Goal: Information Seeking & Learning: Learn about a topic

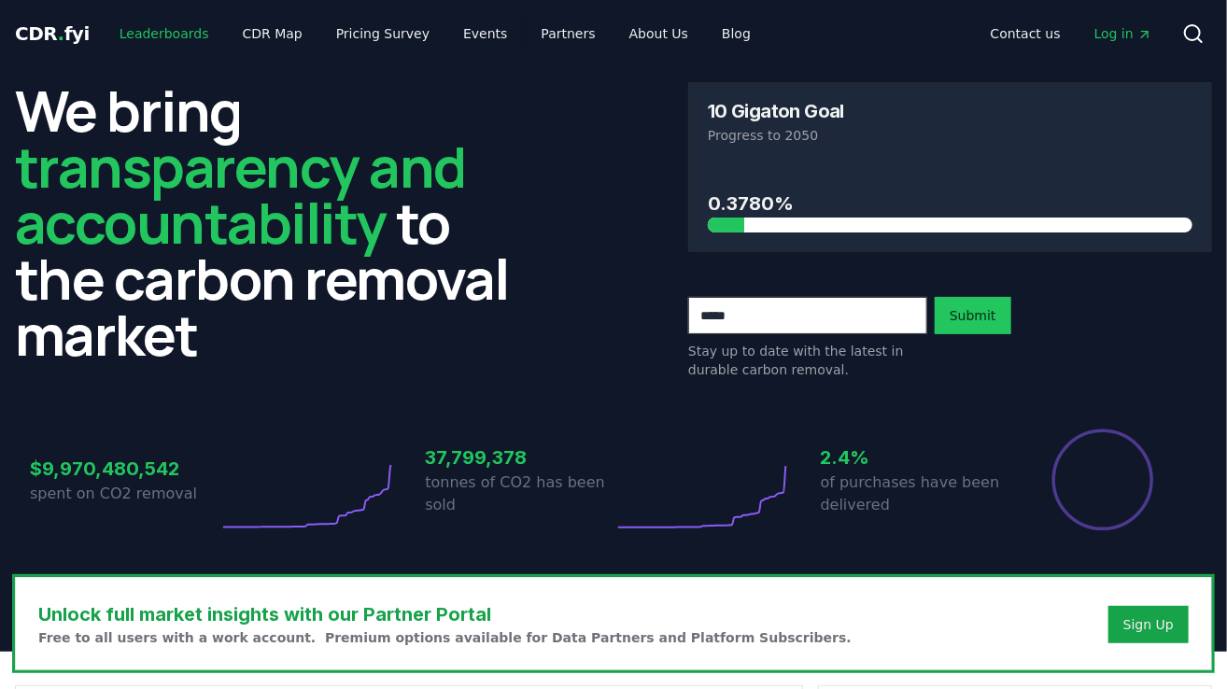
drag, startPoint x: 0, startPoint y: 0, endPoint x: 153, endPoint y: 42, distance: 158.8
click at [153, 42] on link "Leaderboards" at bounding box center [165, 34] width 120 height 34
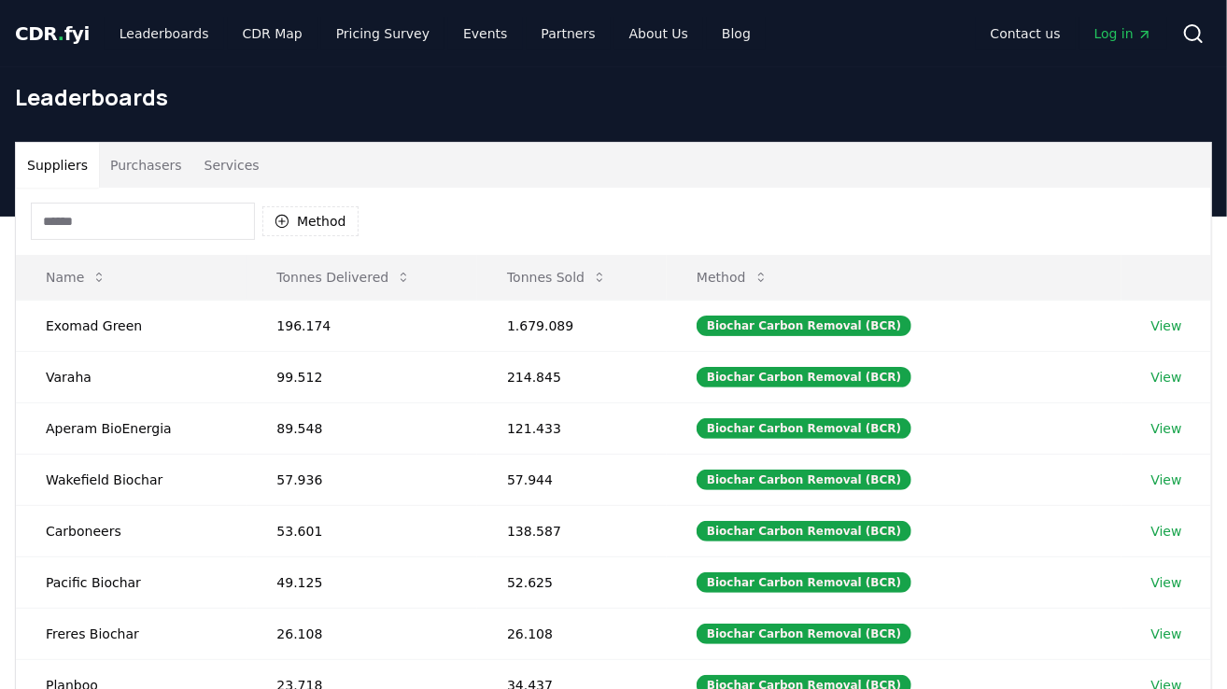
click at [120, 227] on input at bounding box center [143, 221] width 224 height 37
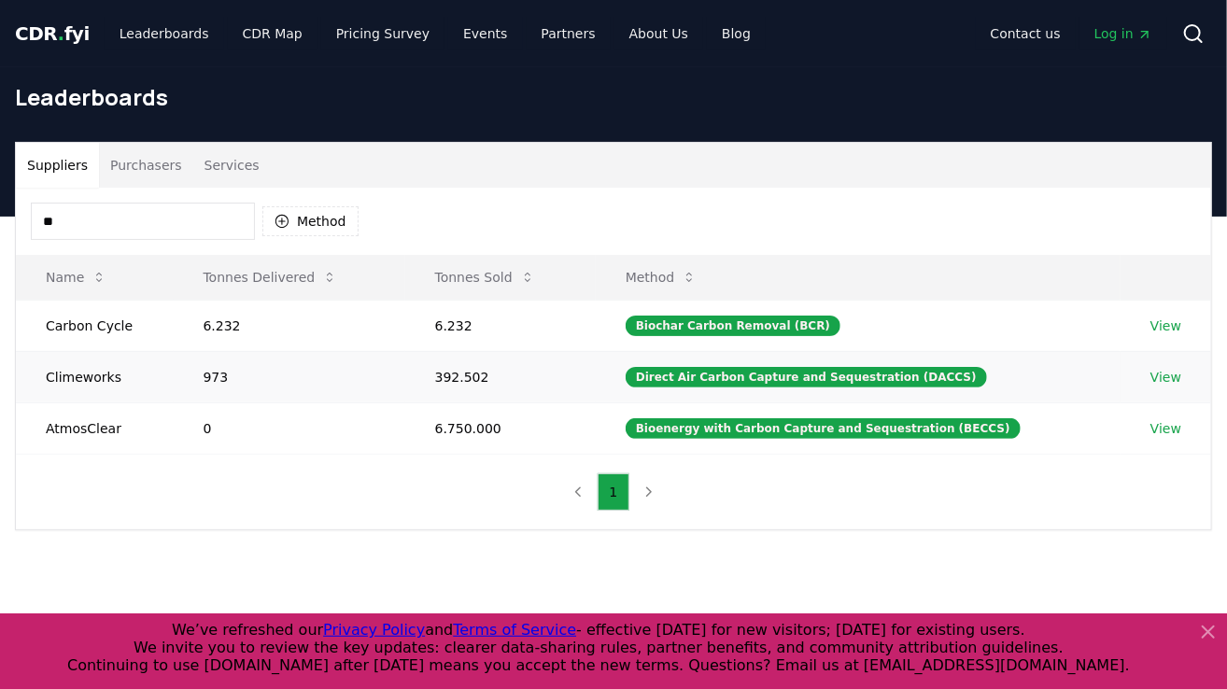
type input "**"
click at [81, 379] on td "Climeworks" at bounding box center [95, 376] width 158 height 51
click at [1154, 373] on link "View" at bounding box center [1166, 377] width 31 height 19
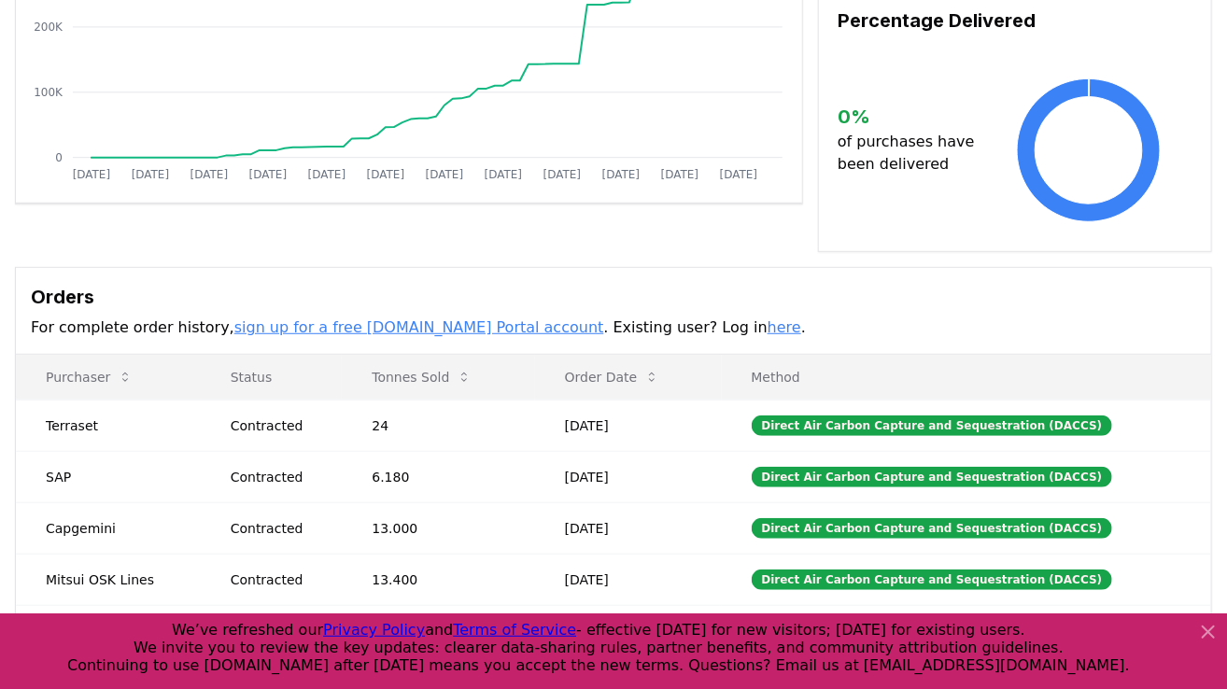
scroll to position [523, 0]
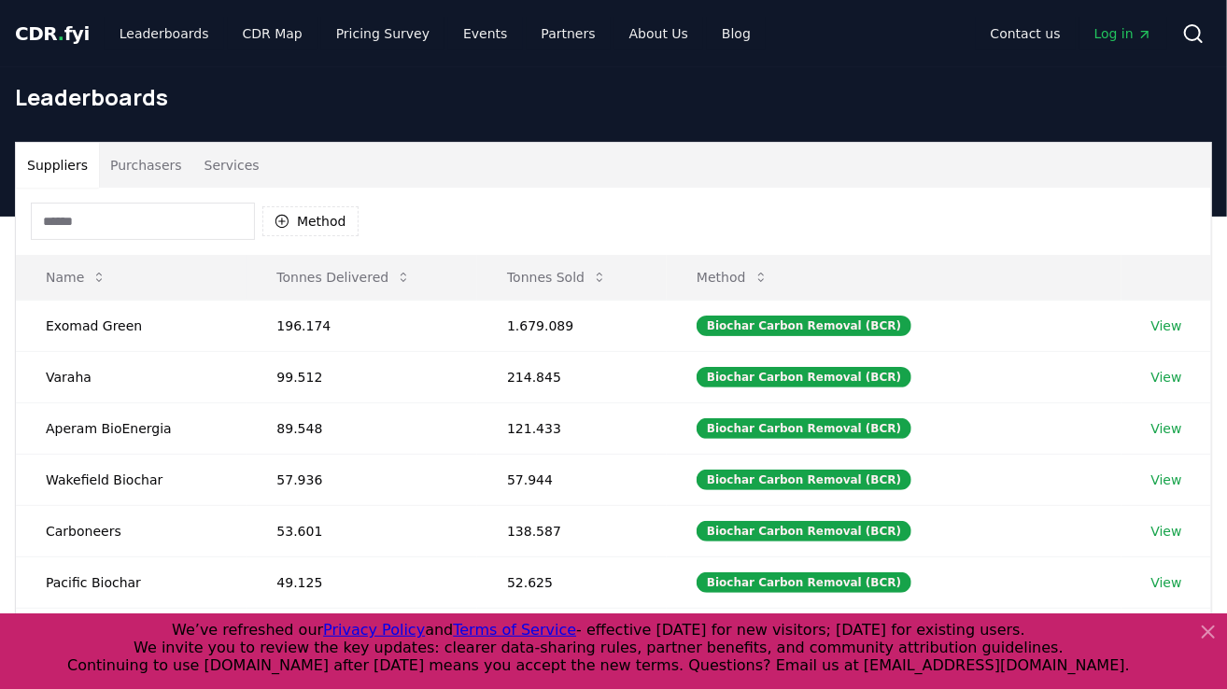
click at [167, 222] on input at bounding box center [143, 221] width 224 height 37
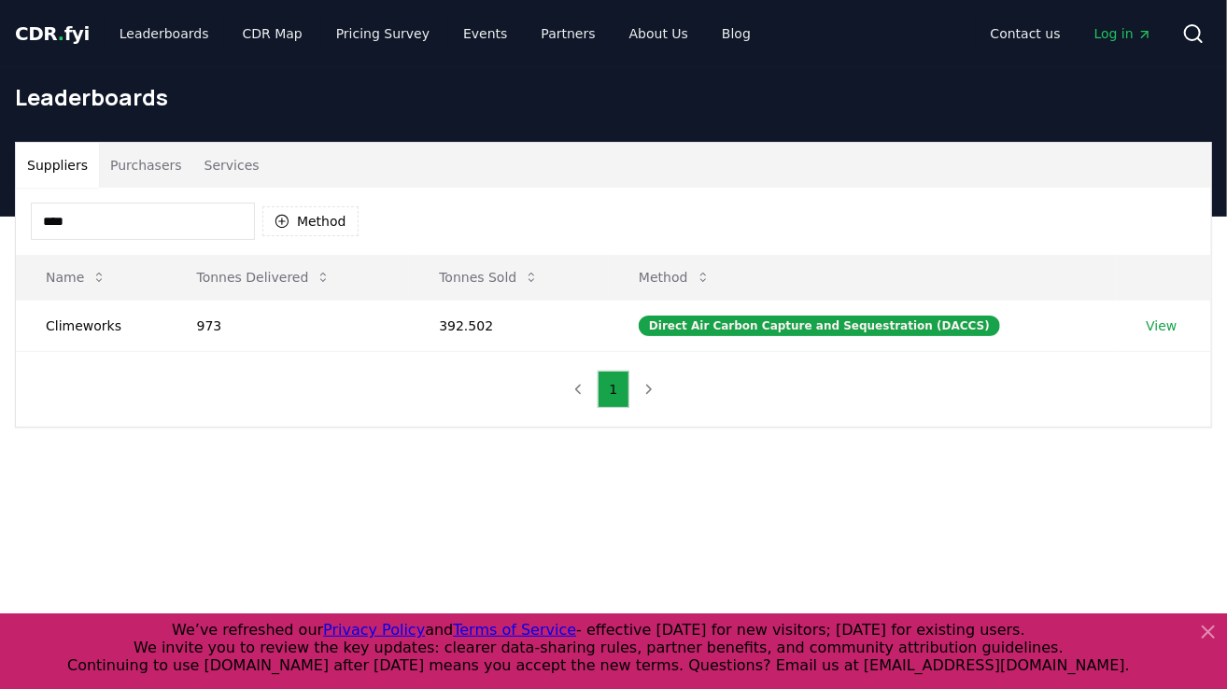
type input "****"
click at [62, 330] on td "Climeworks" at bounding box center [91, 325] width 151 height 51
click at [75, 318] on td "Climeworks" at bounding box center [91, 325] width 151 height 51
click at [1157, 317] on link "View" at bounding box center [1161, 326] width 31 height 19
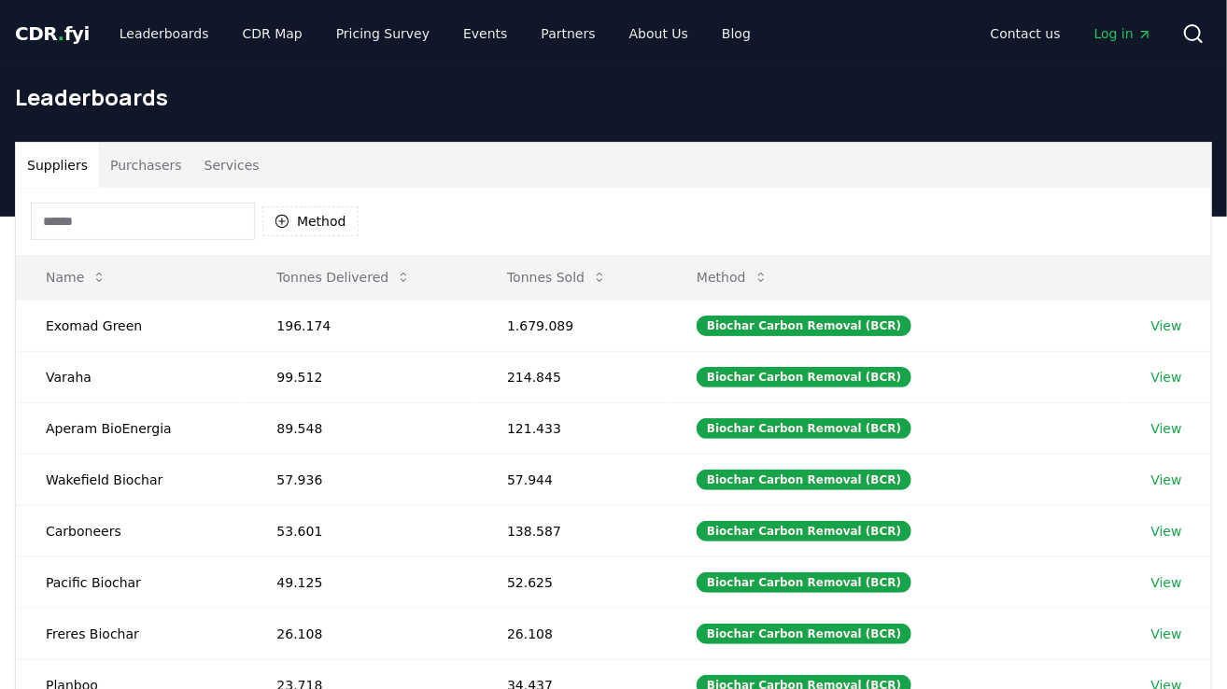
click at [127, 226] on input at bounding box center [143, 221] width 224 height 37
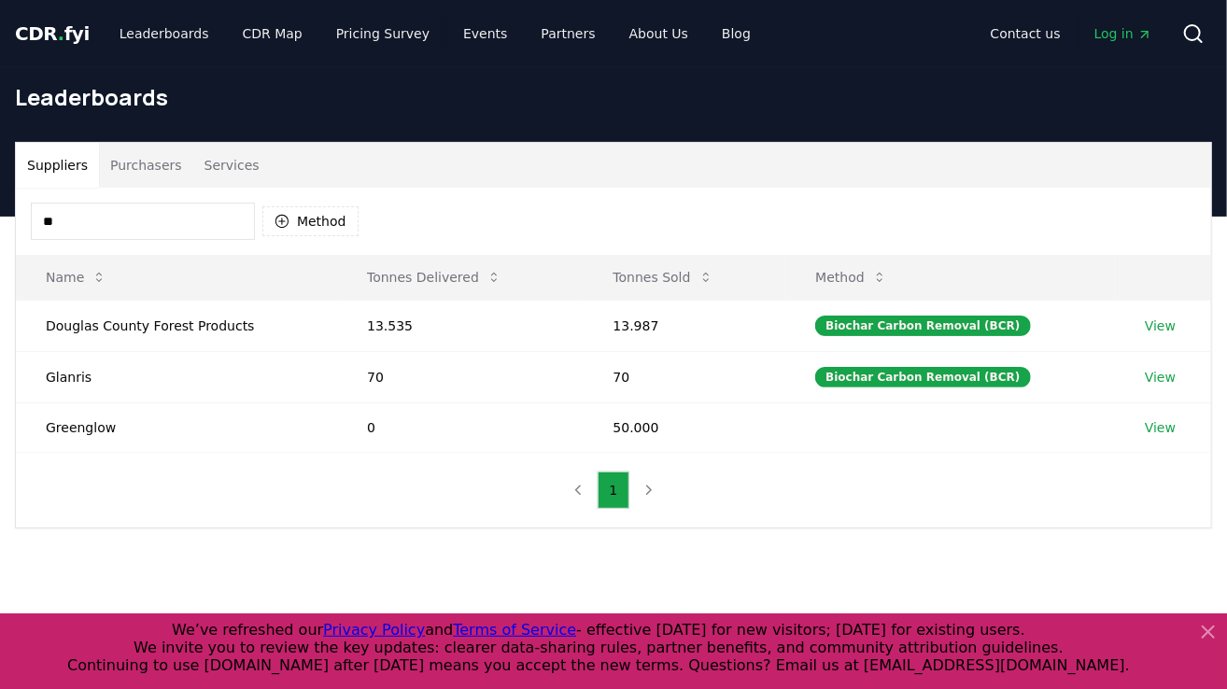
type input "*"
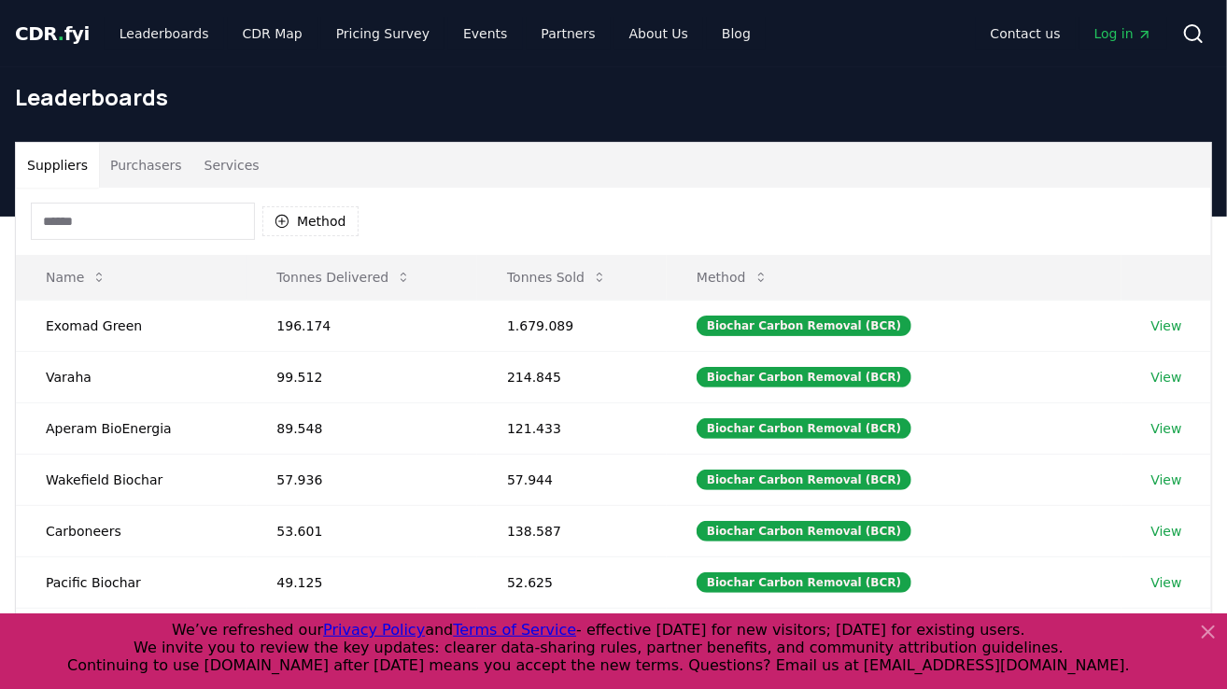
click at [133, 224] on input at bounding box center [143, 221] width 224 height 37
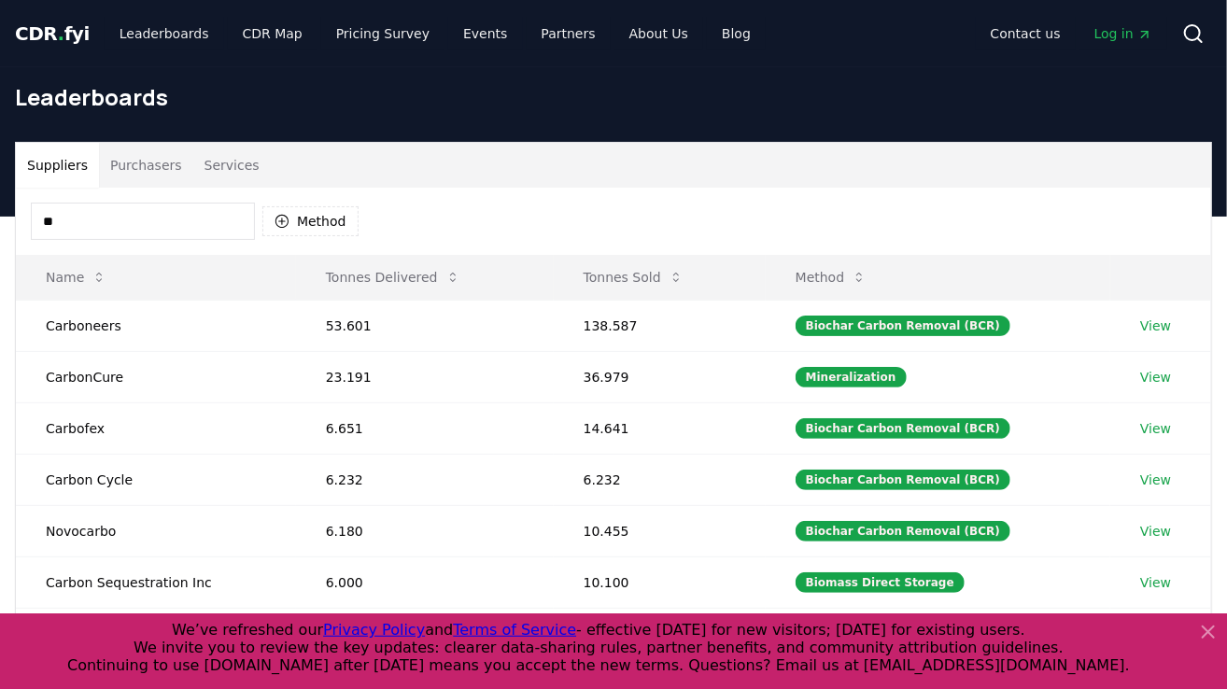
type input "*"
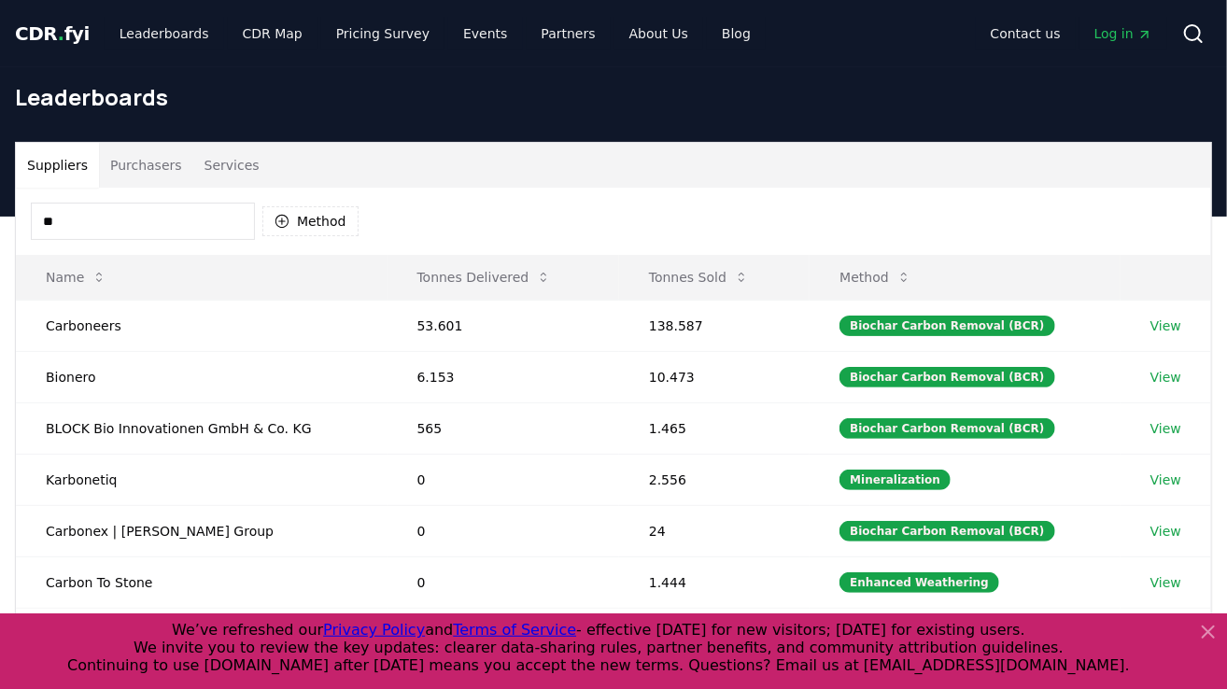
type input "*"
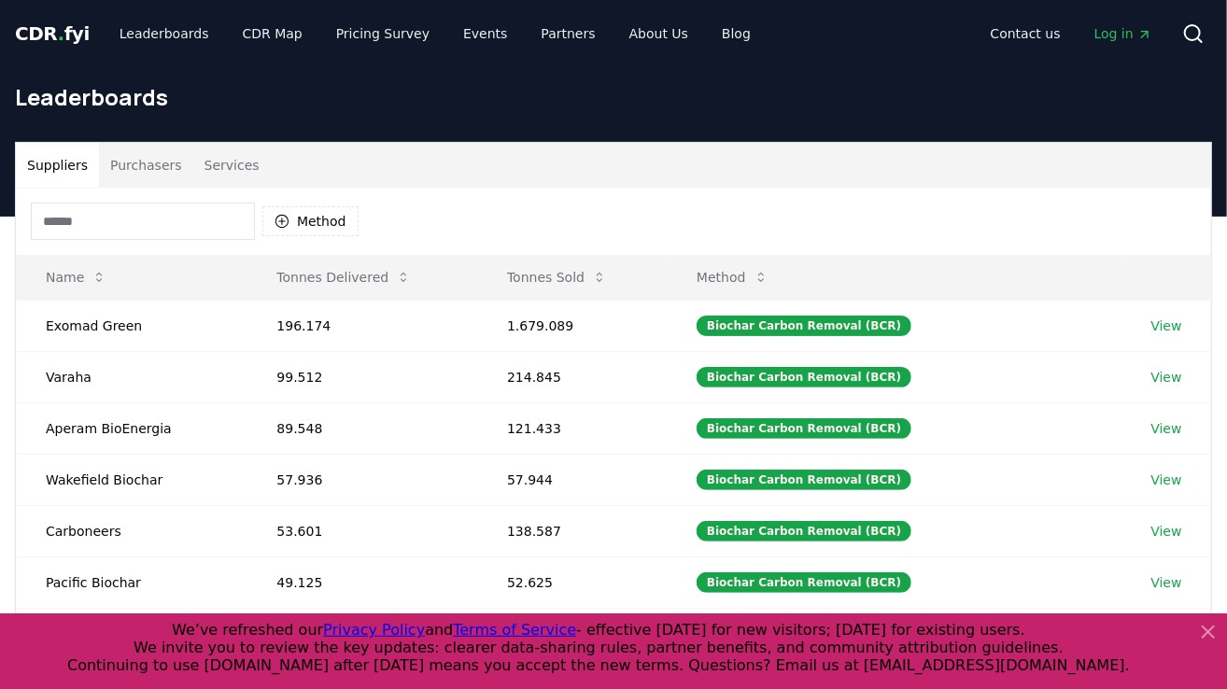
type input "*"
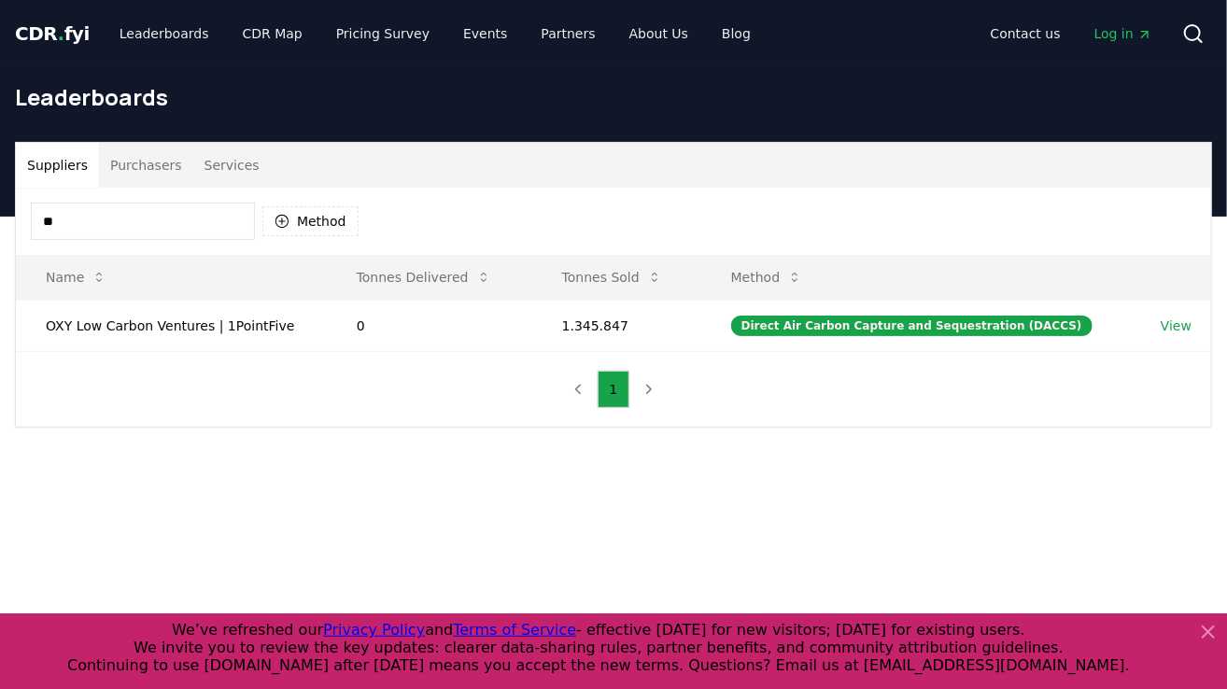
type input "*"
type input "**"
click at [1175, 321] on link "View" at bounding box center [1176, 326] width 31 height 19
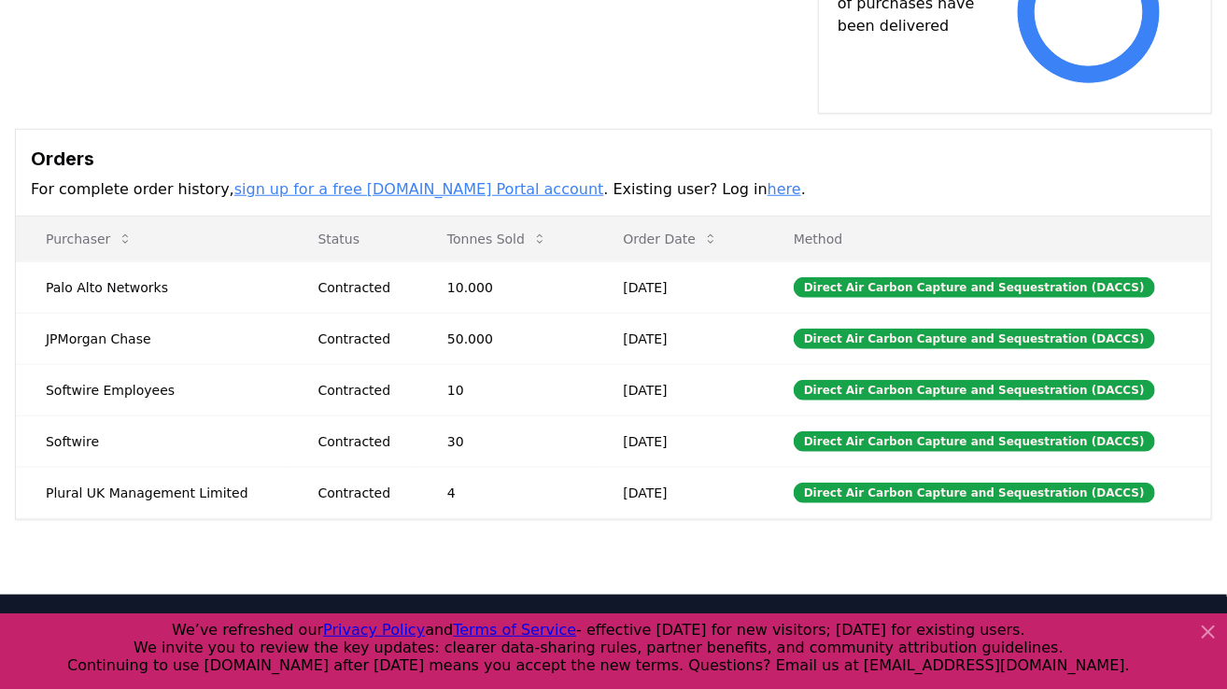
scroll to position [545, 0]
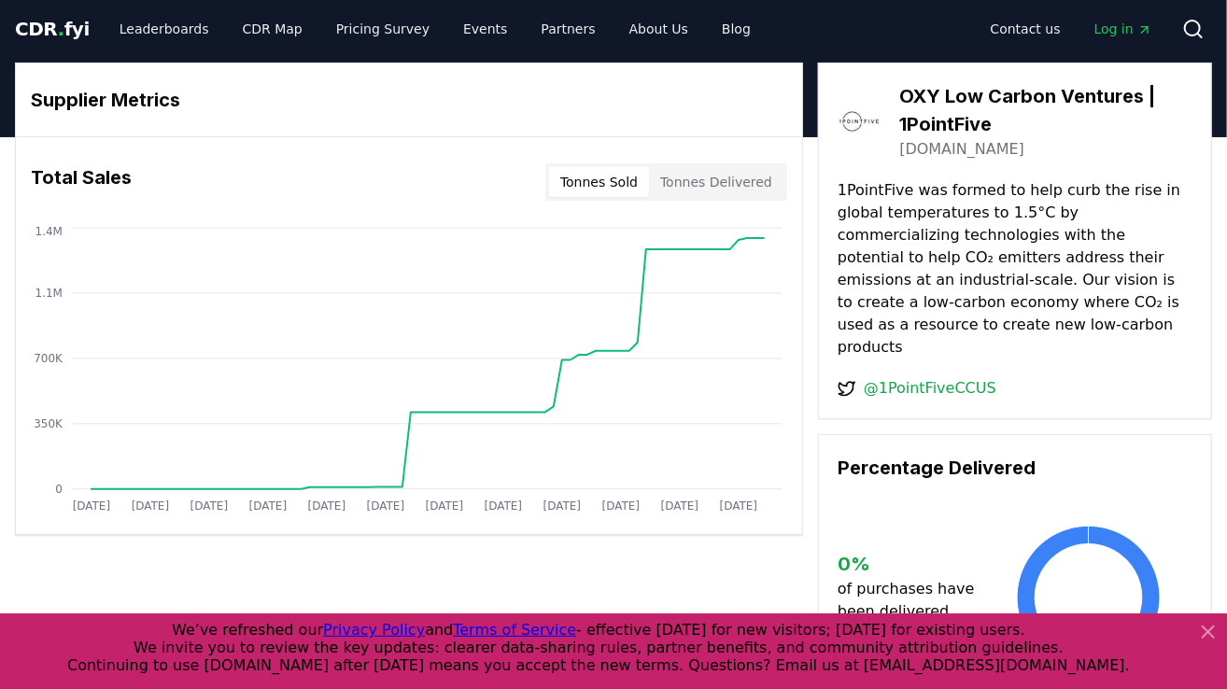
scroll to position [0, 0]
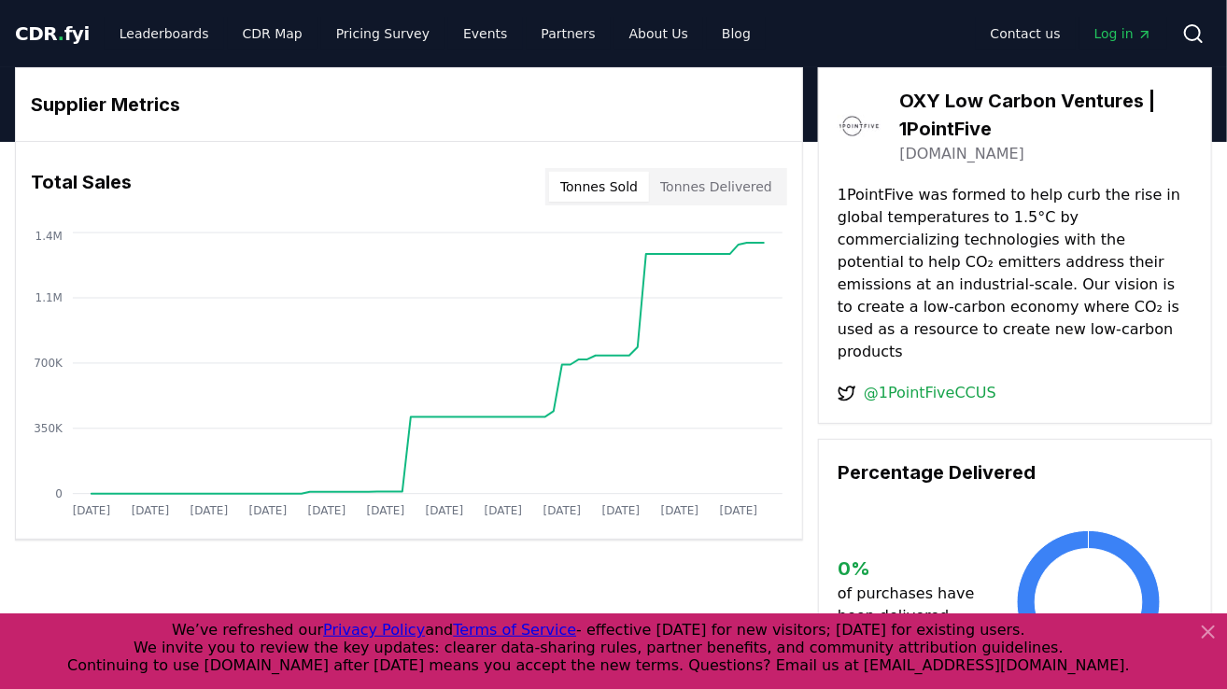
click at [1102, 39] on span "Log in" at bounding box center [1123, 33] width 58 height 19
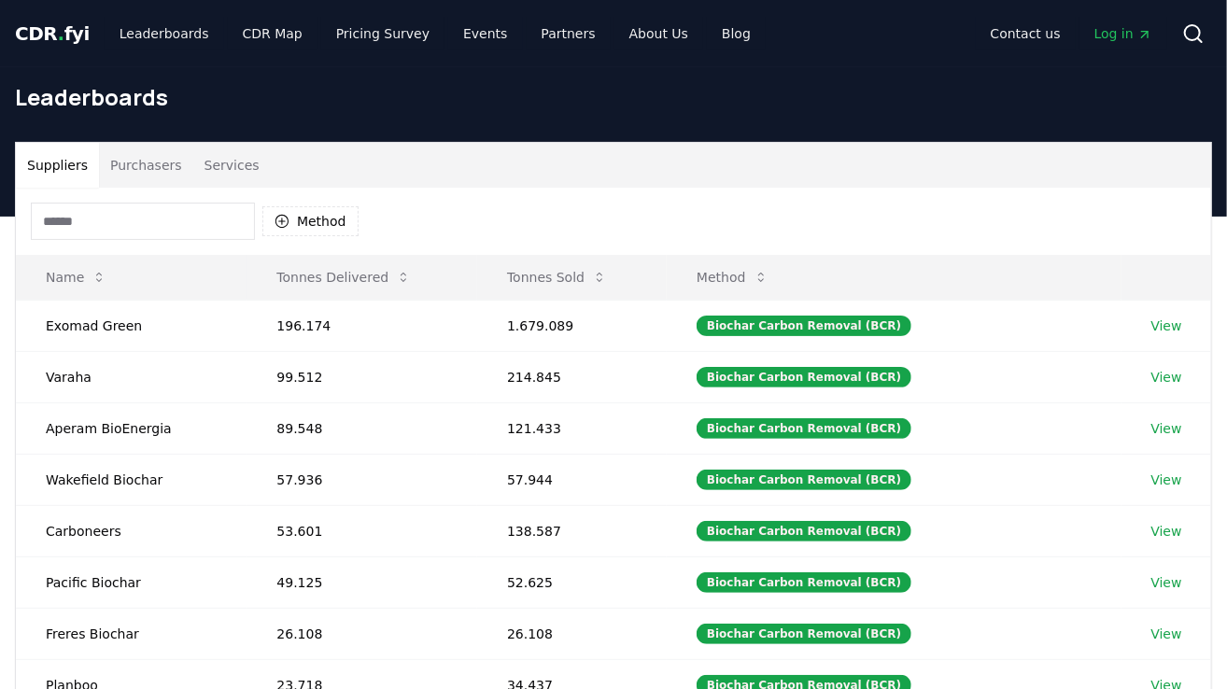
click at [169, 229] on input at bounding box center [143, 221] width 224 height 37
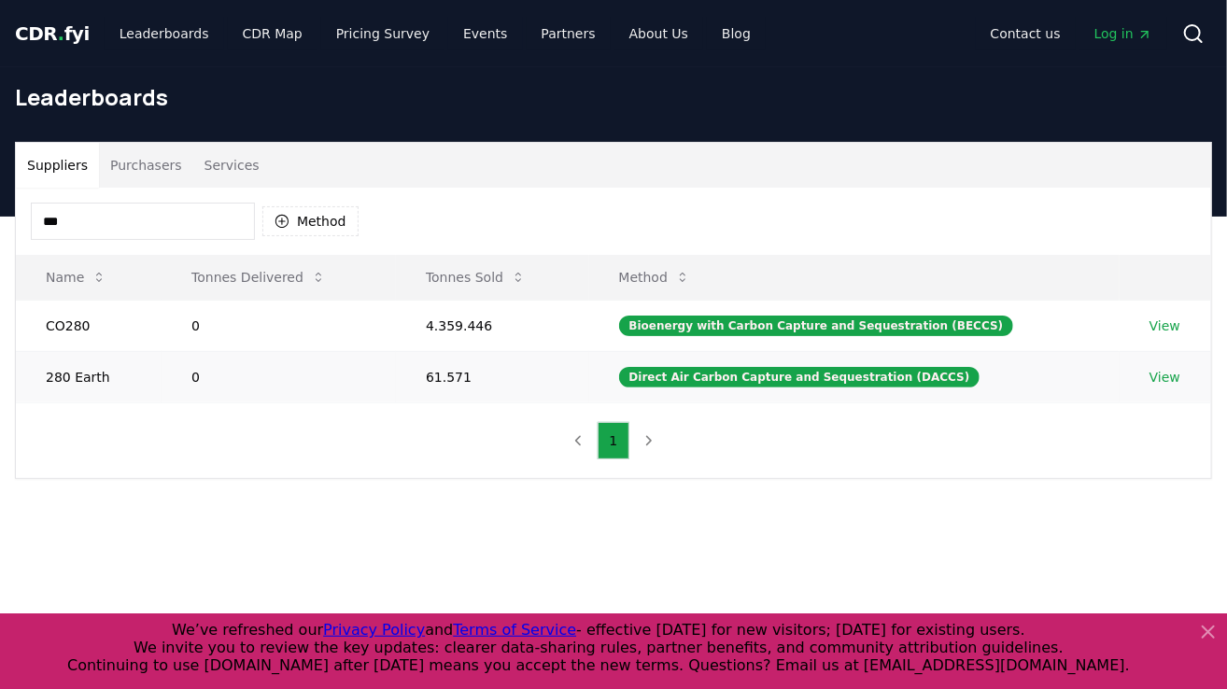
type input "***"
click at [1170, 374] on link "View" at bounding box center [1165, 377] width 31 height 19
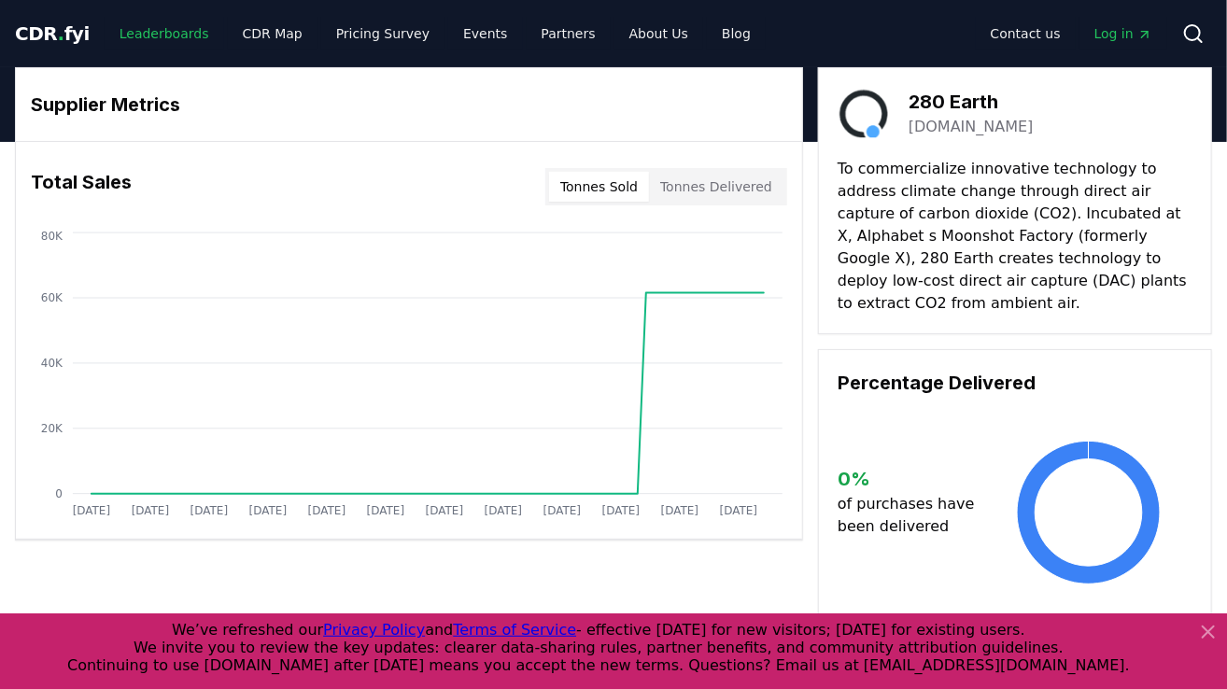
click at [150, 30] on link "Leaderboards" at bounding box center [165, 34] width 120 height 34
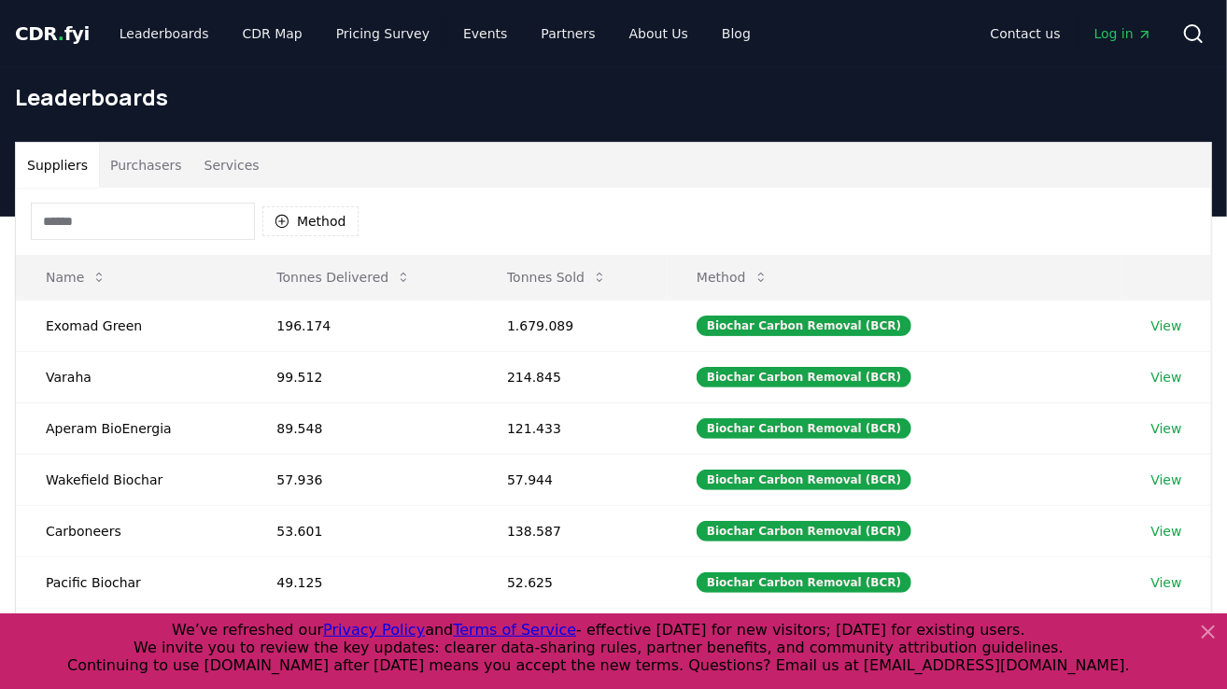
click at [179, 218] on input at bounding box center [143, 221] width 224 height 37
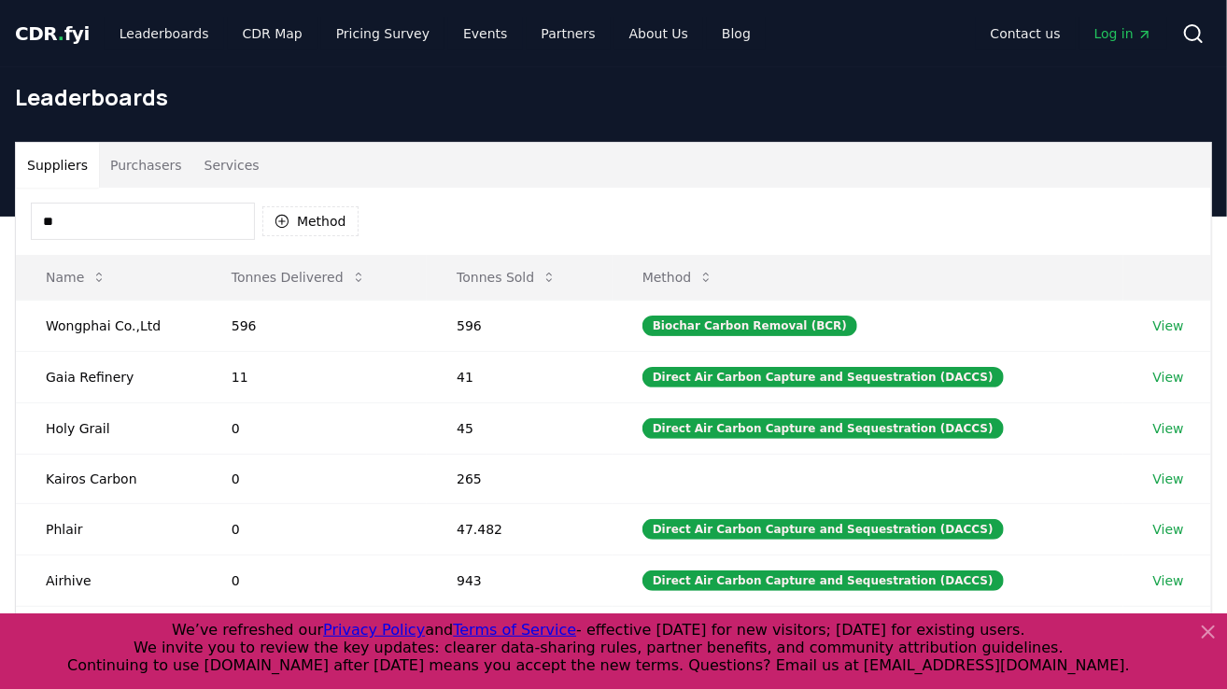
type input "*"
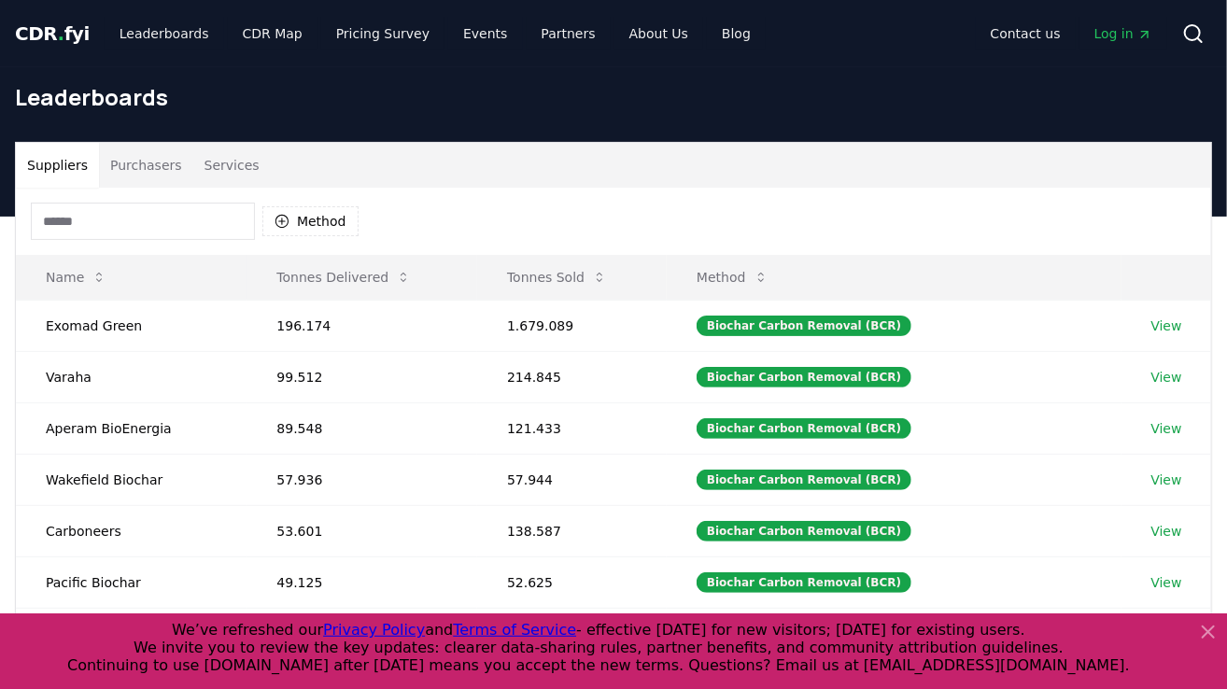
click at [150, 206] on input at bounding box center [143, 221] width 224 height 37
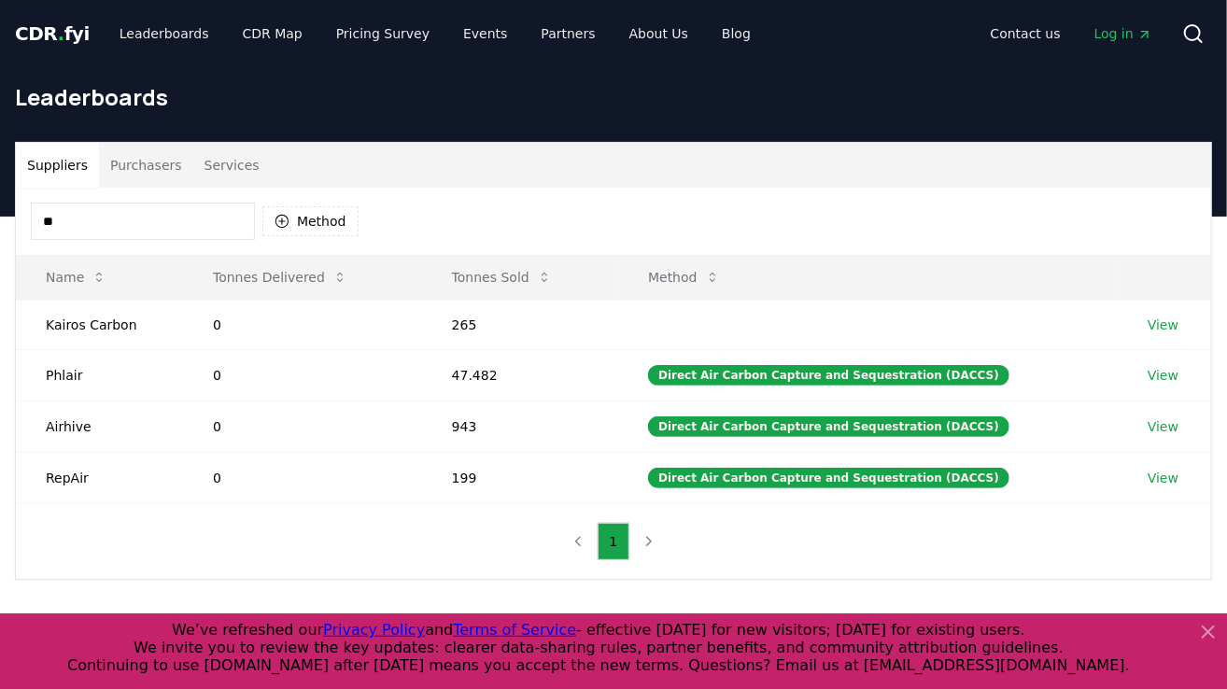
type input "*"
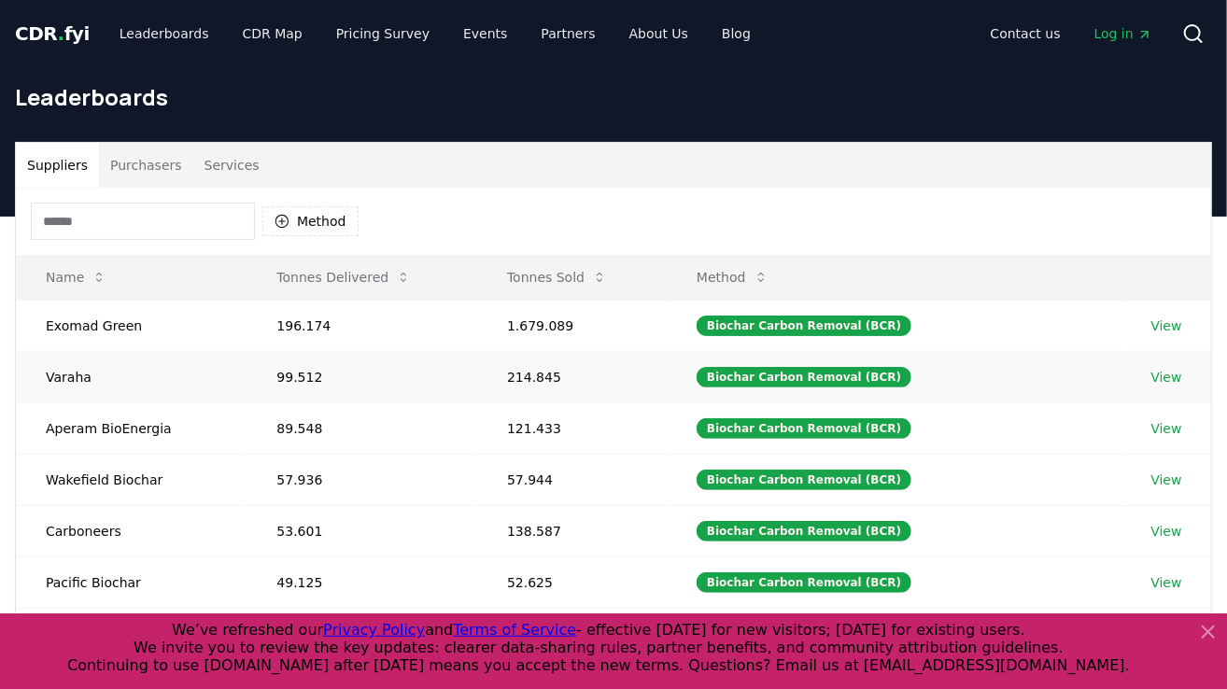
click at [946, 384] on td "Biochar Carbon Removal (BCR)" at bounding box center [894, 376] width 455 height 51
click at [879, 161] on div "Suppliers Purchasers Services" at bounding box center [613, 165] width 1195 height 45
